Goal: Transaction & Acquisition: Purchase product/service

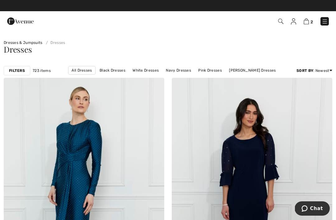
click at [326, 21] on img at bounding box center [325, 21] width 6 height 6
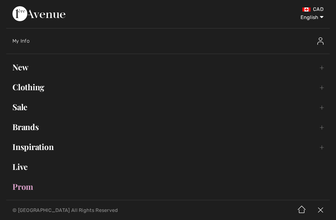
click at [28, 108] on link "Sale Toggle submenu" at bounding box center [168, 107] width 324 height 14
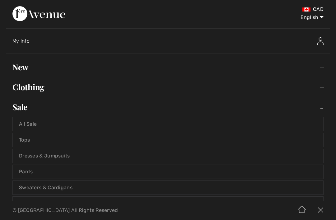
click at [118, 141] on link "Tops" at bounding box center [168, 140] width 311 height 14
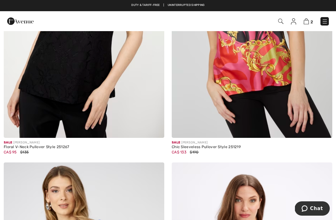
scroll to position [1242, 0]
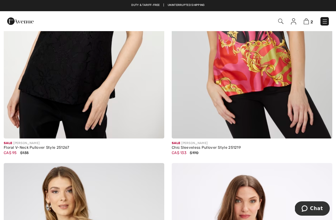
click at [202, 153] on div "CA$ 133 $190" at bounding box center [252, 153] width 161 height 6
click at [249, 83] on img at bounding box center [252, 18] width 161 height 241
click at [201, 150] on div "CA$ 133 $190" at bounding box center [252, 153] width 161 height 6
click at [209, 146] on div "Chic Sleeveless Pullover Style 251219" at bounding box center [252, 148] width 161 height 4
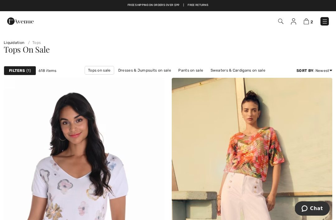
click at [251, 71] on link "Sweaters & Cardigans on sale" at bounding box center [238, 70] width 61 height 8
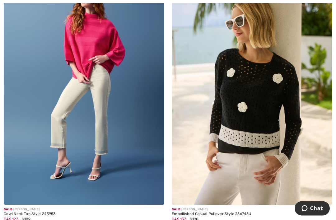
scroll to position [1213, 0]
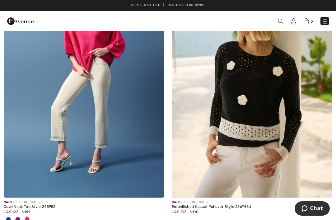
click at [267, 106] on img at bounding box center [252, 77] width 161 height 241
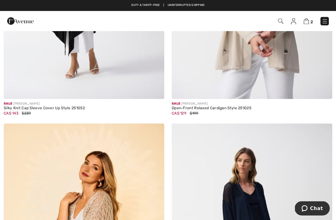
scroll to position [2185, 0]
